Goal: Information Seeking & Learning: Learn about a topic

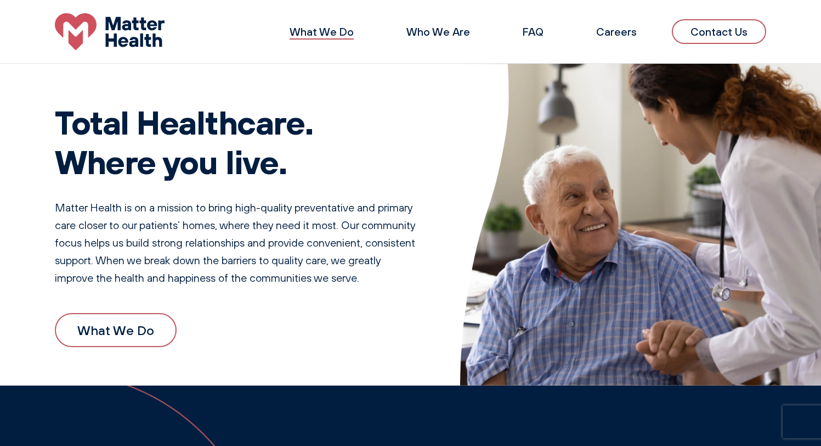
click at [313, 28] on link "What We Do" at bounding box center [322, 32] width 64 height 14
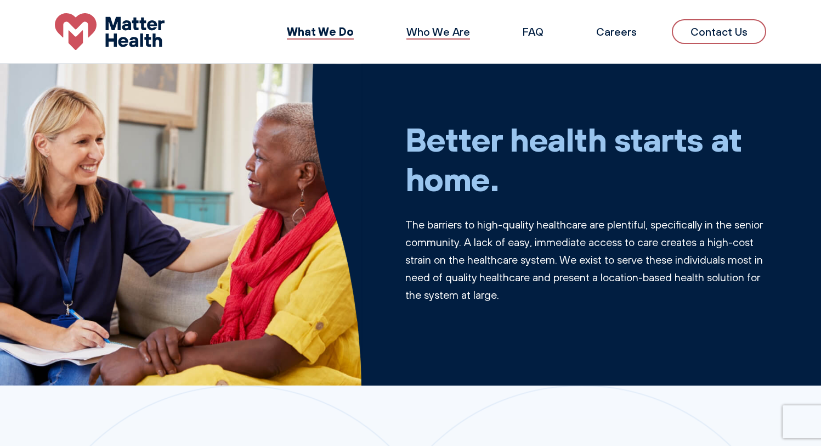
click at [427, 36] on link "Who We Are" at bounding box center [439, 32] width 64 height 14
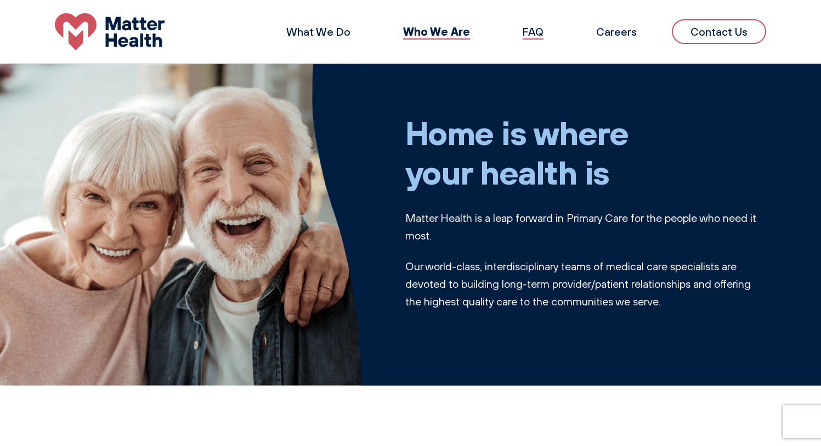
click at [528, 36] on link "FAQ" at bounding box center [533, 32] width 21 height 14
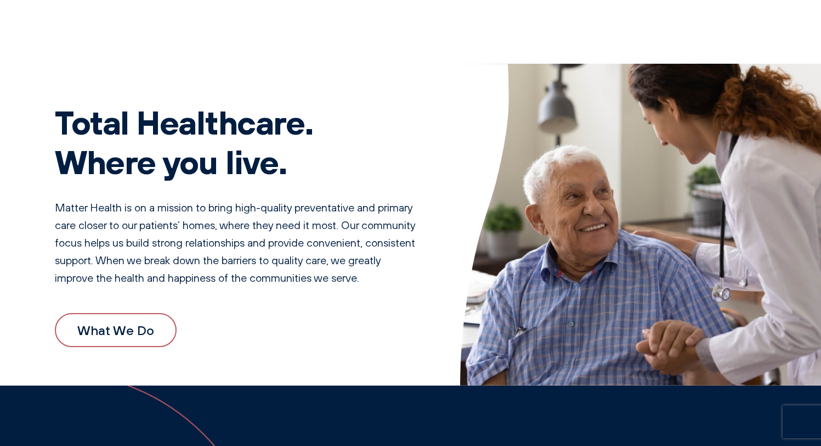
scroll to position [1152, 0]
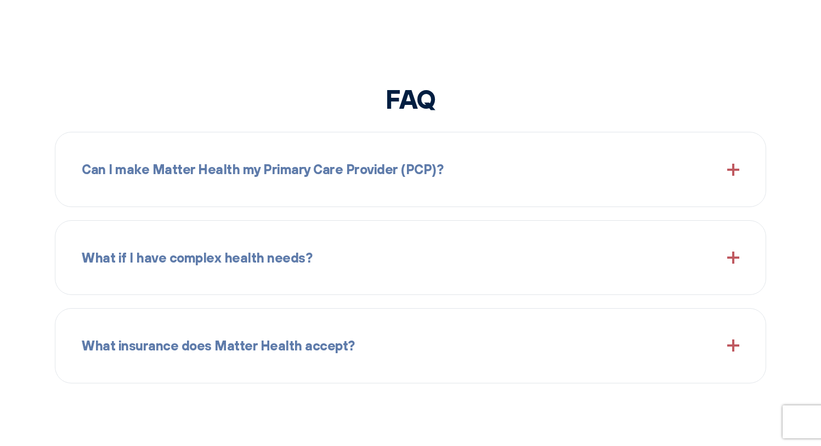
click at [350, 191] on div "Can I make Matter Health my Primary Care Provider (PCP)?" at bounding box center [411, 168] width 658 height 47
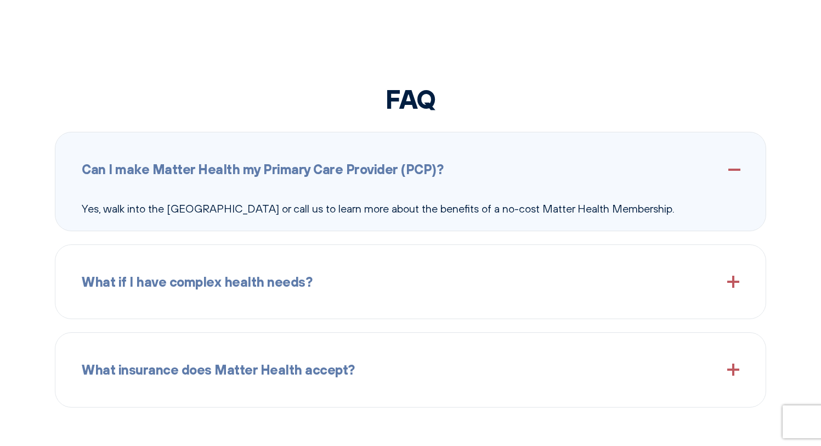
click at [352, 268] on div "What if I have complex health needs?" at bounding box center [411, 281] width 658 height 47
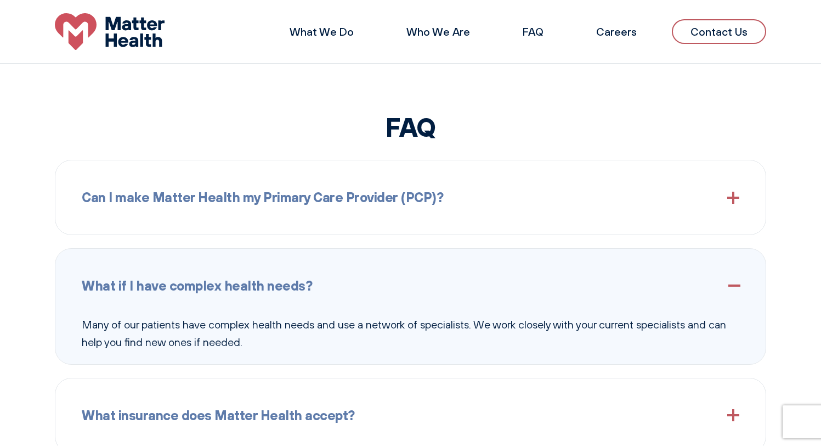
scroll to position [1043, 0]
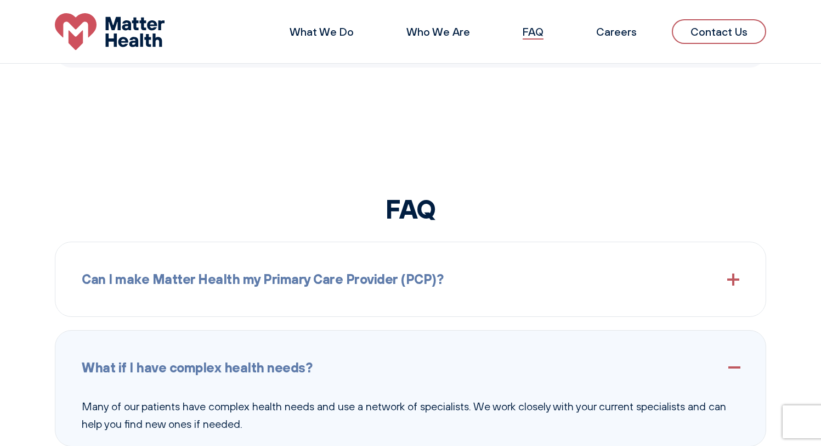
click at [533, 29] on link "FAQ" at bounding box center [533, 32] width 21 height 14
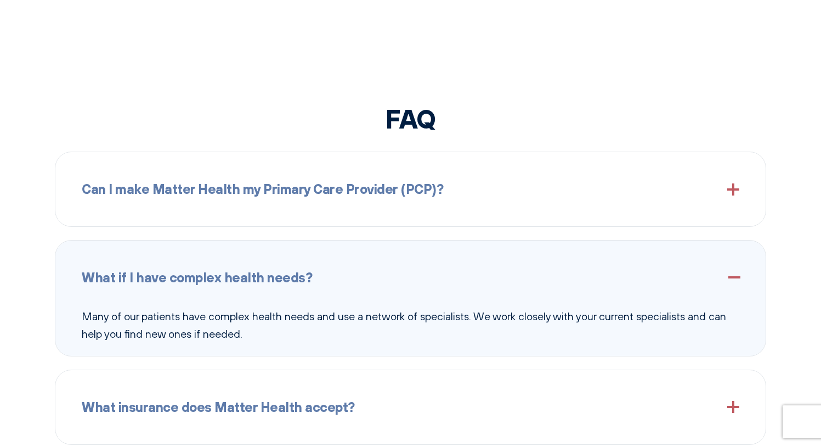
scroll to position [1152, 0]
